Goal: Transaction & Acquisition: Purchase product/service

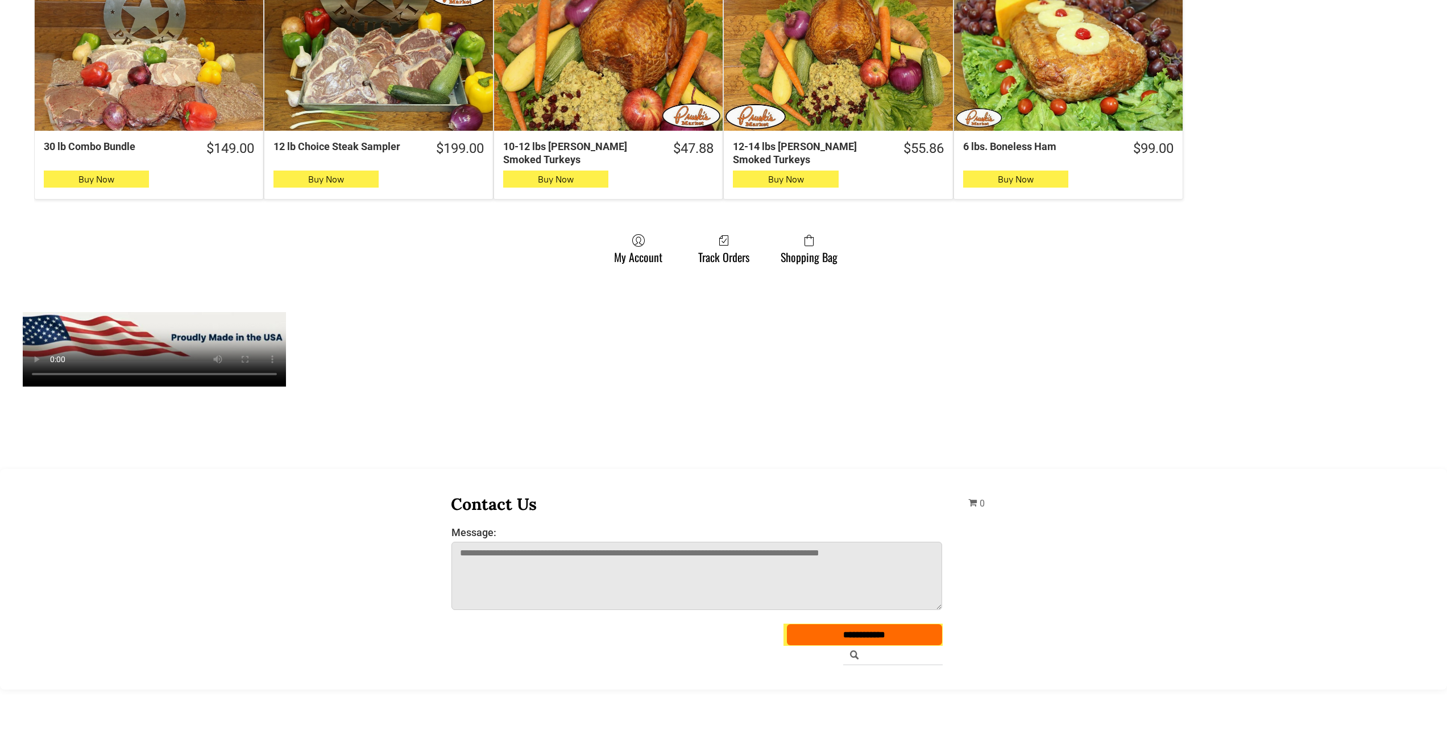
scroll to position [910, 0]
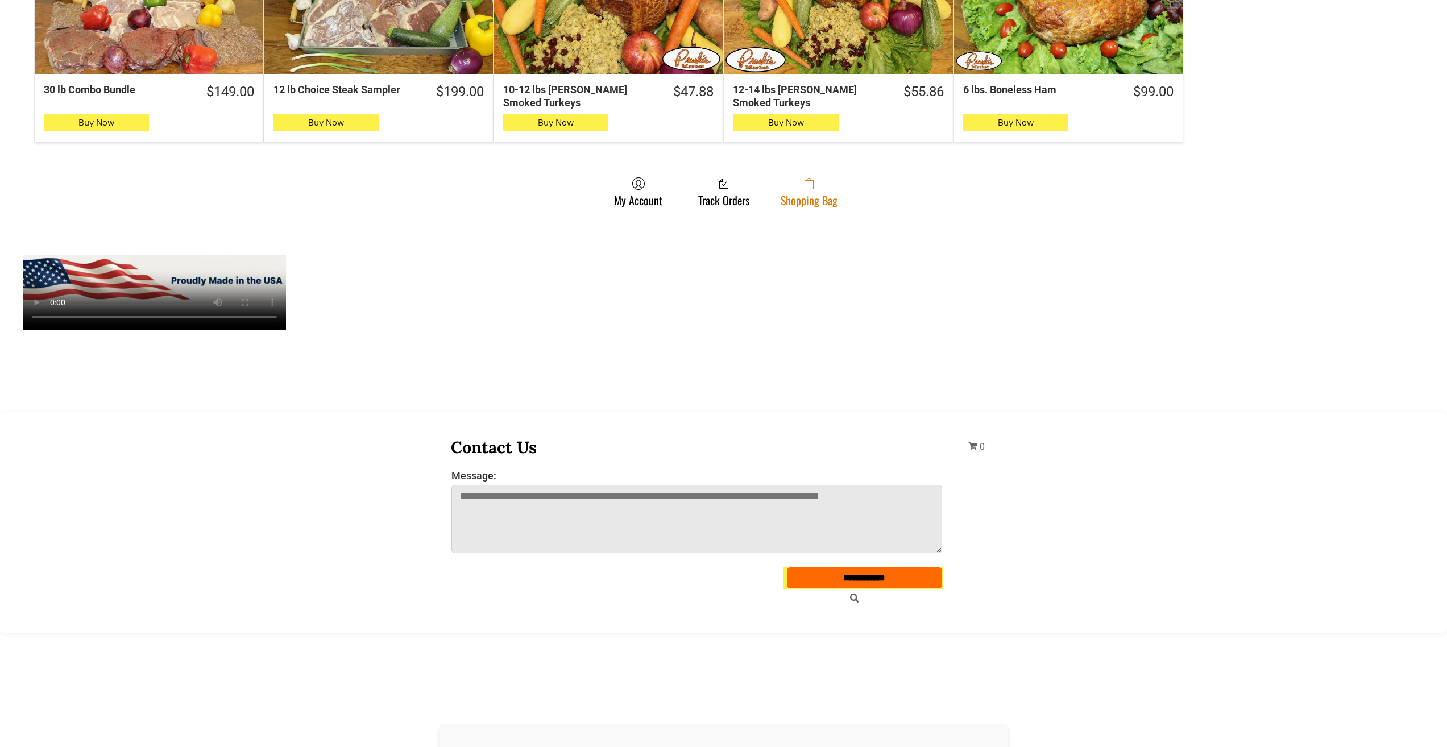
click at [839, 187] on link "Shopping Bag" at bounding box center [809, 192] width 68 height 30
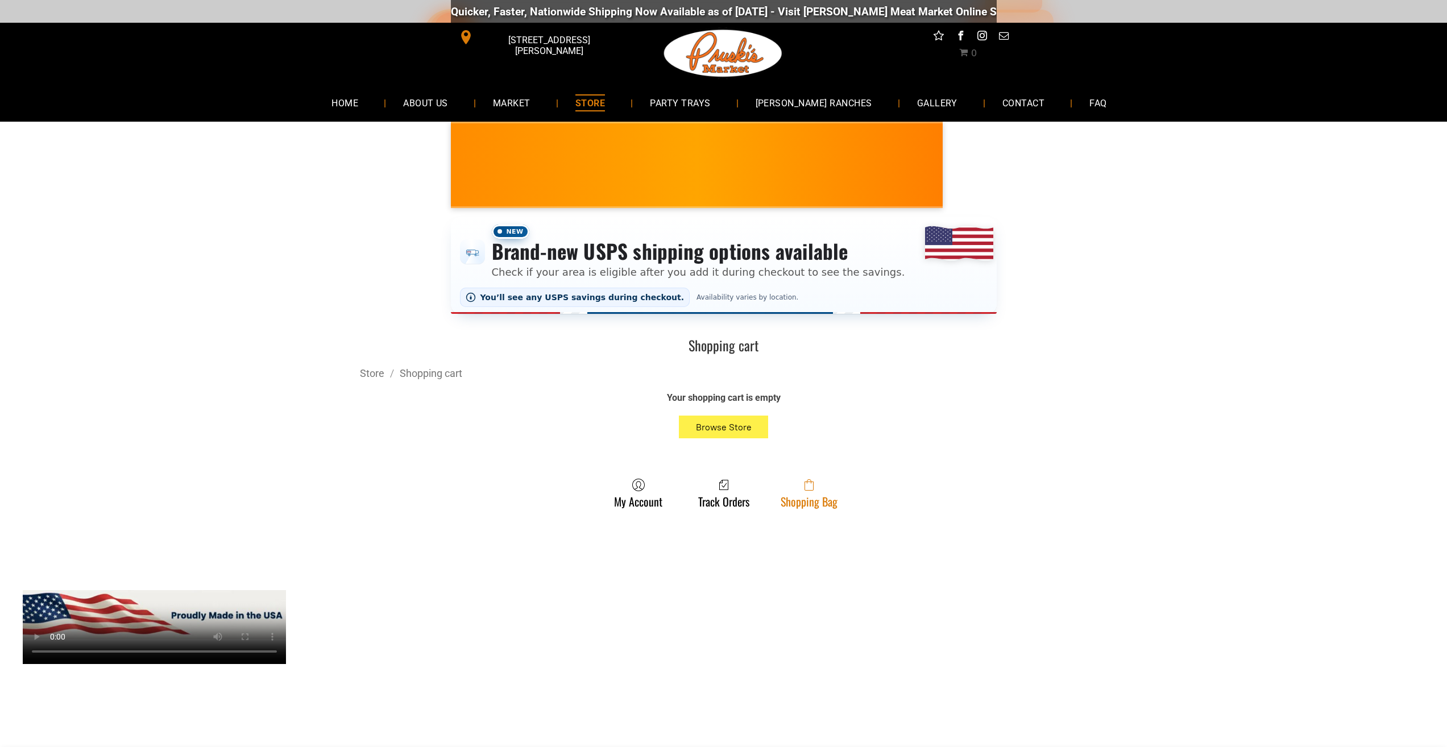
click at [802, 496] on link "Shopping Bag" at bounding box center [809, 493] width 68 height 30
click at [788, 498] on link "Shopping Bag" at bounding box center [809, 493] width 68 height 30
click at [838, 499] on link "Shopping Bag" at bounding box center [809, 493] width 68 height 30
